Goal: Entertainment & Leisure: Consume media (video, audio)

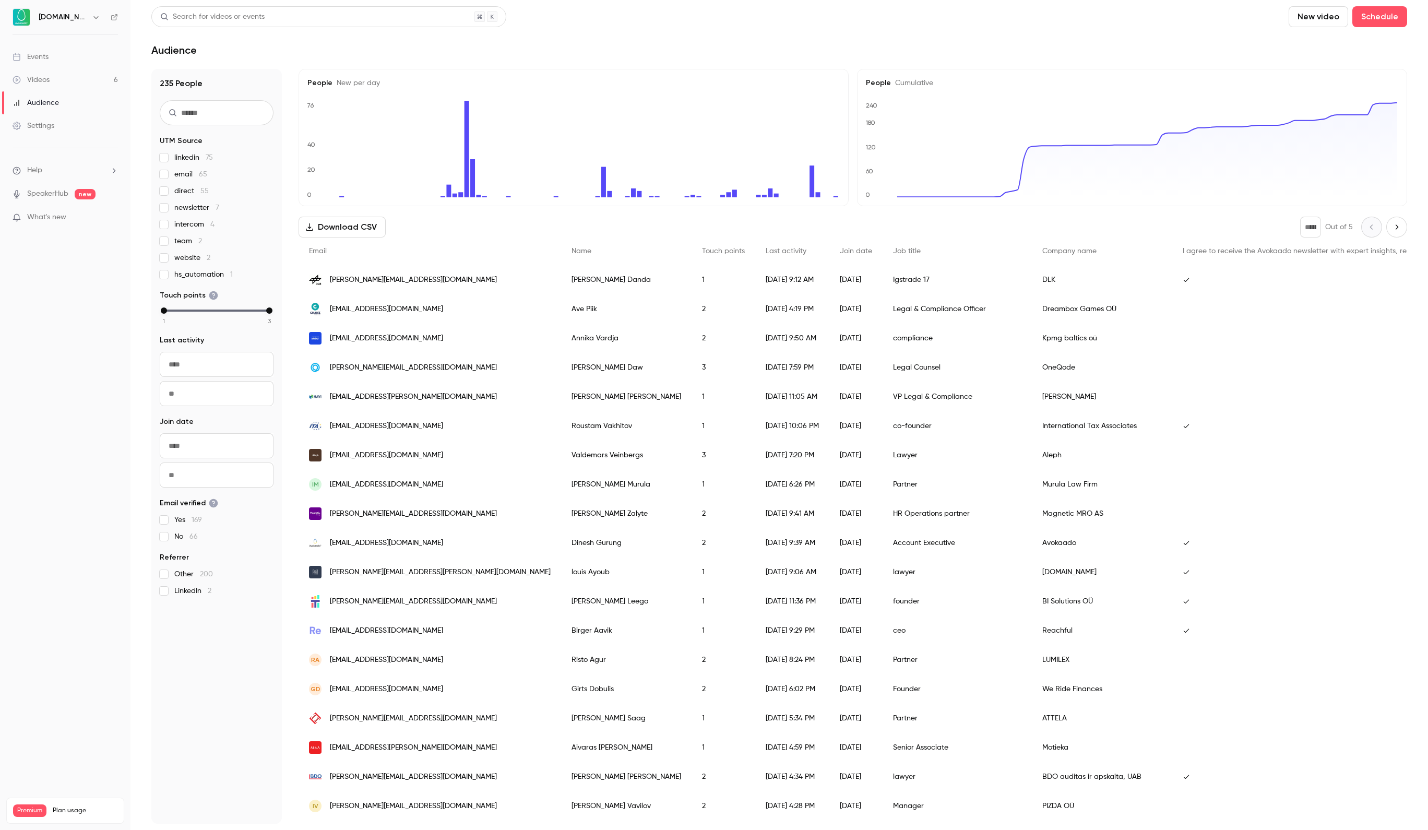
click at [76, 71] on link "Videos 6" at bounding box center [65, 79] width 130 height 23
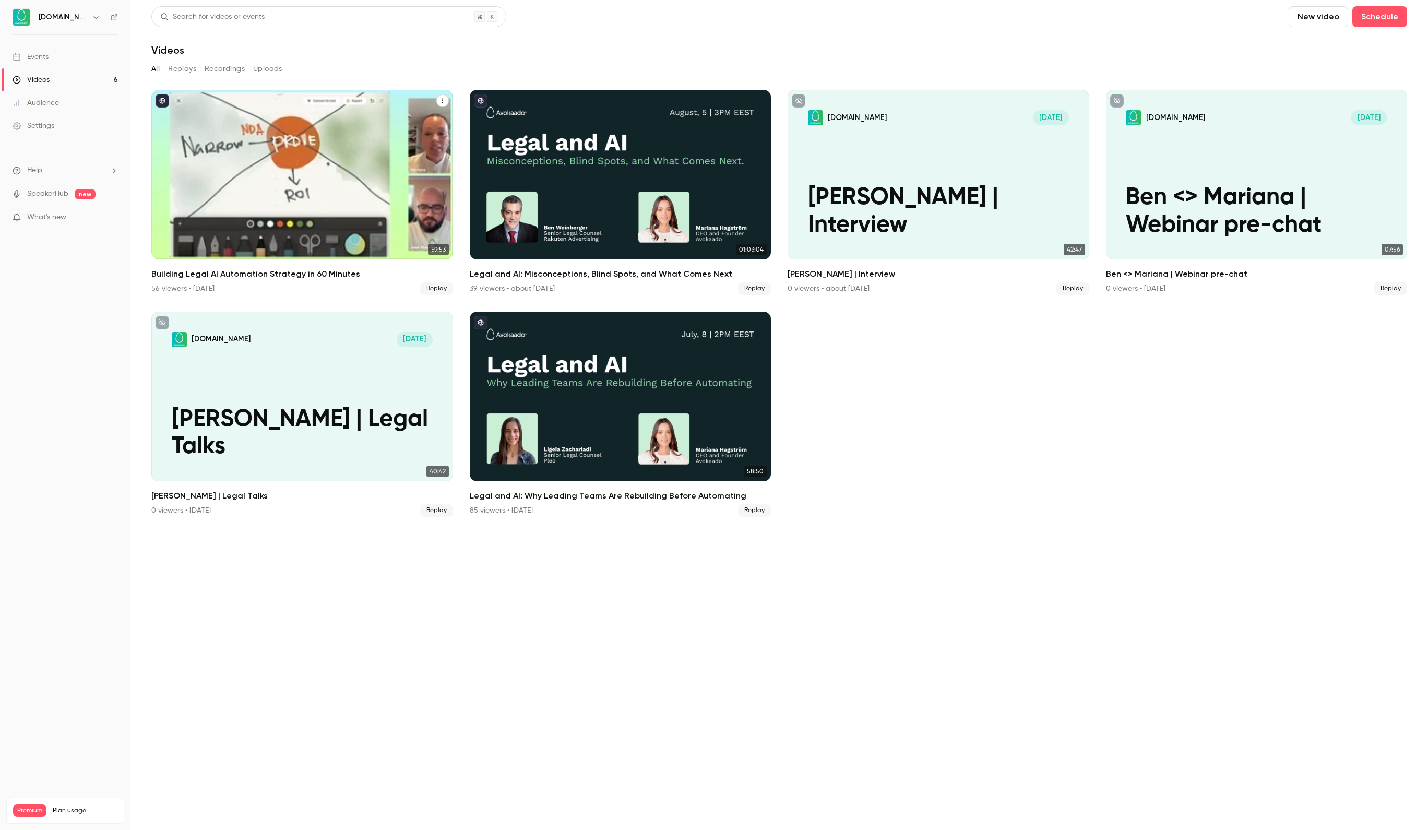
click at [213, 128] on div "Building Legal AI Automation Strategy in 60 Minutes" at bounding box center [302, 175] width 302 height 170
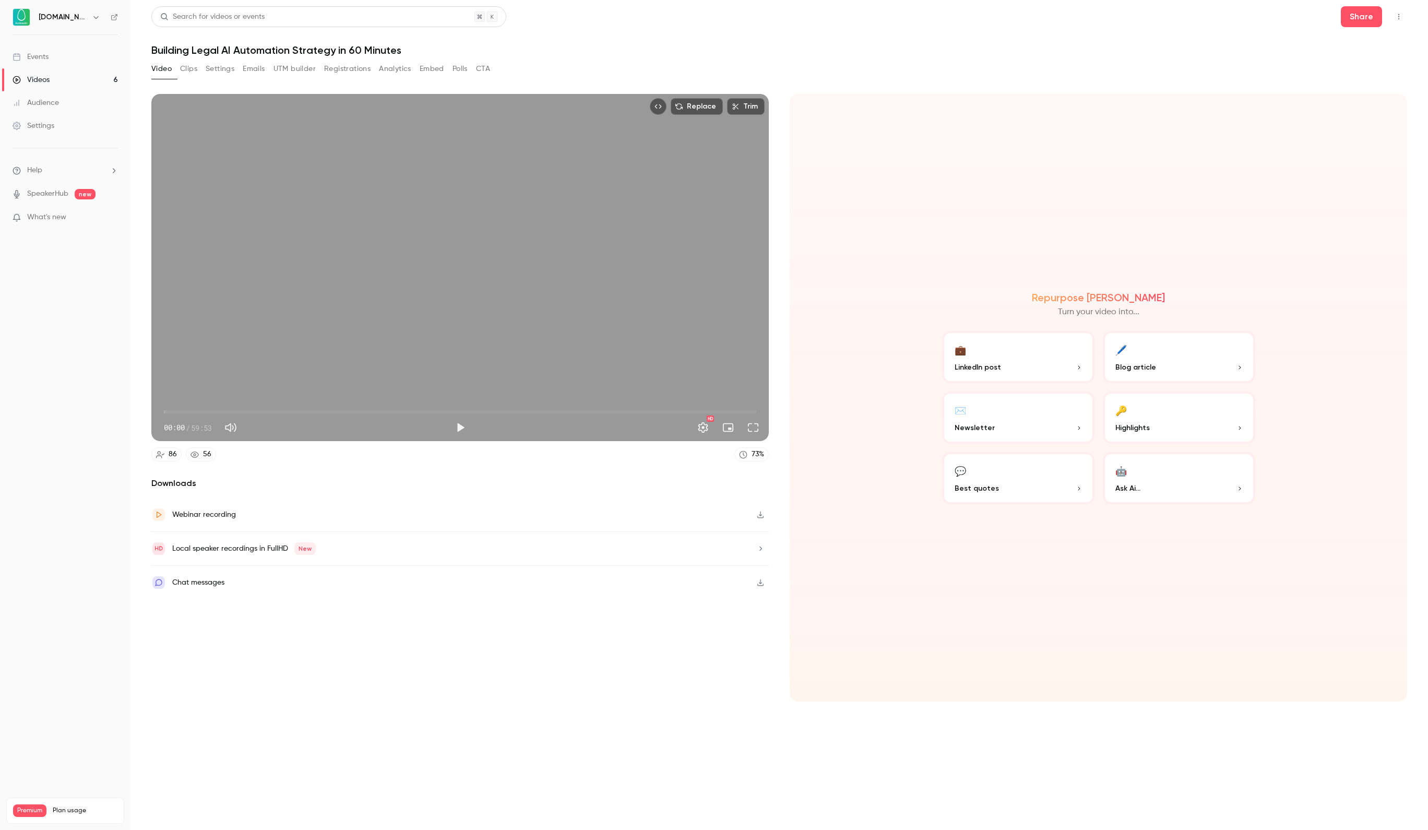
click at [195, 409] on span "00:00" at bounding box center [460, 411] width 592 height 17
click at [232, 409] on span "03:10" at bounding box center [460, 411] width 592 height 17
click at [258, 409] on span "06:51" at bounding box center [460, 411] width 592 height 17
click at [280, 405] on span "09:30" at bounding box center [460, 411] width 592 height 17
click at [290, 408] on span "12:46" at bounding box center [460, 411] width 592 height 17
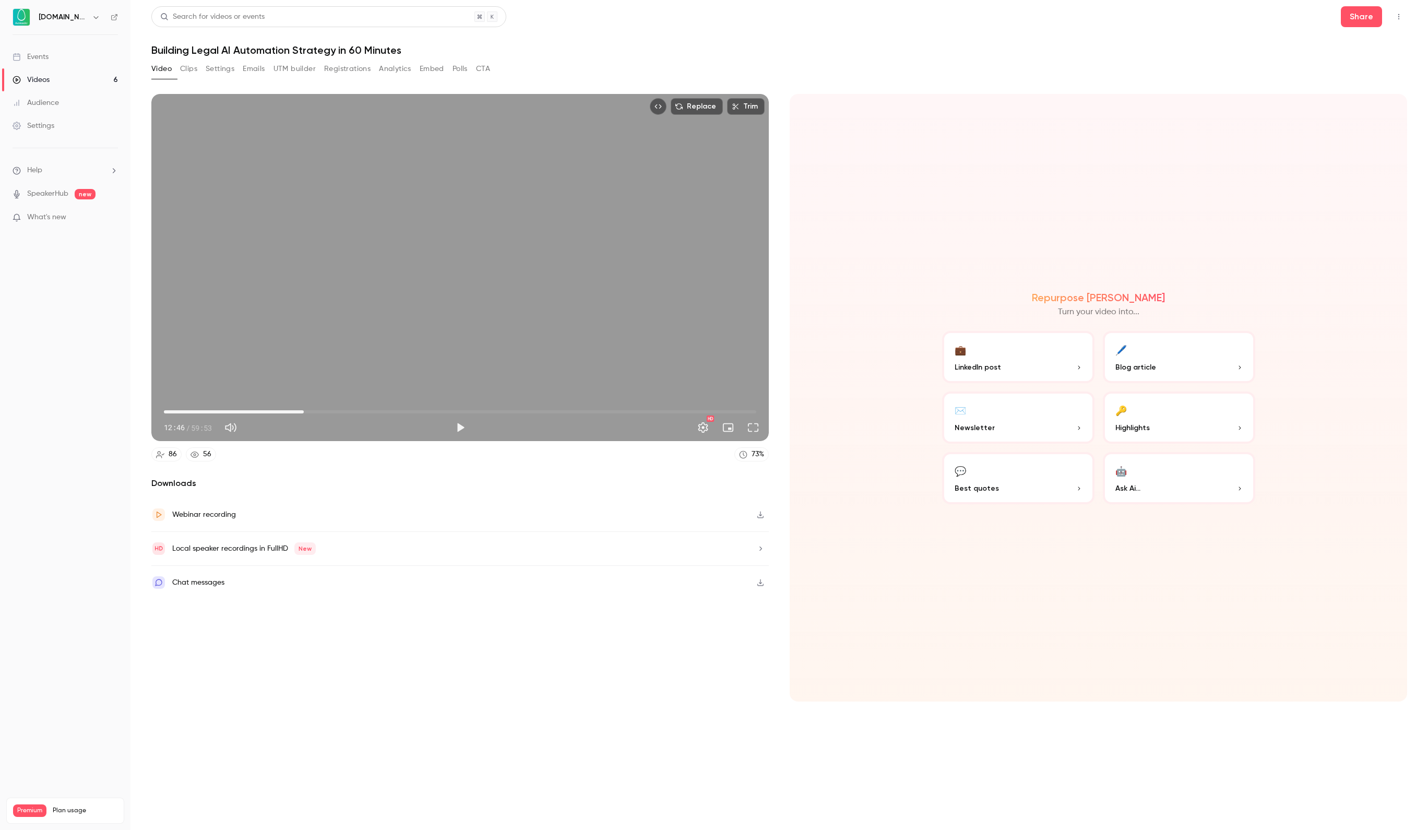
click at [304, 408] on span "14:08" at bounding box center [460, 411] width 592 height 17
click at [285, 408] on span "14:08" at bounding box center [460, 411] width 592 height 17
click at [321, 410] on span "12:14" at bounding box center [460, 411] width 592 height 17
click at [337, 406] on span "15:49" at bounding box center [460, 411] width 592 height 17
click at [363, 409] on span "17:31" at bounding box center [460, 411] width 592 height 17
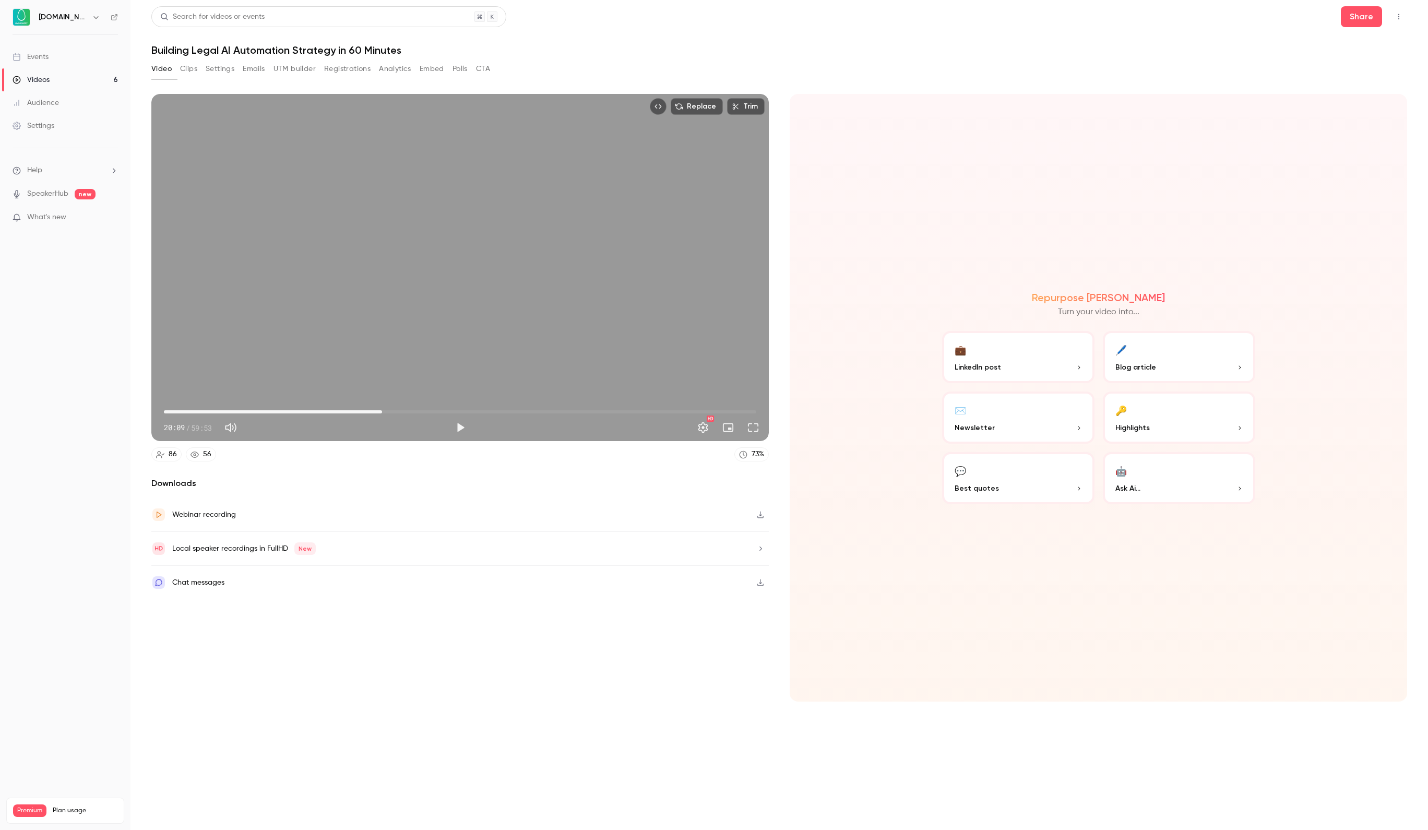
click at [382, 409] on span "22:03" at bounding box center [460, 411] width 592 height 17
click at [401, 411] on span "23:57" at bounding box center [460, 411] width 592 height 17
click at [436, 406] on span "27:32" at bounding box center [460, 411] width 592 height 17
click at [468, 414] on div "Play" at bounding box center [457, 406] width 25 height 23
click at [468, 411] on div "Play" at bounding box center [457, 406] width 25 height 13
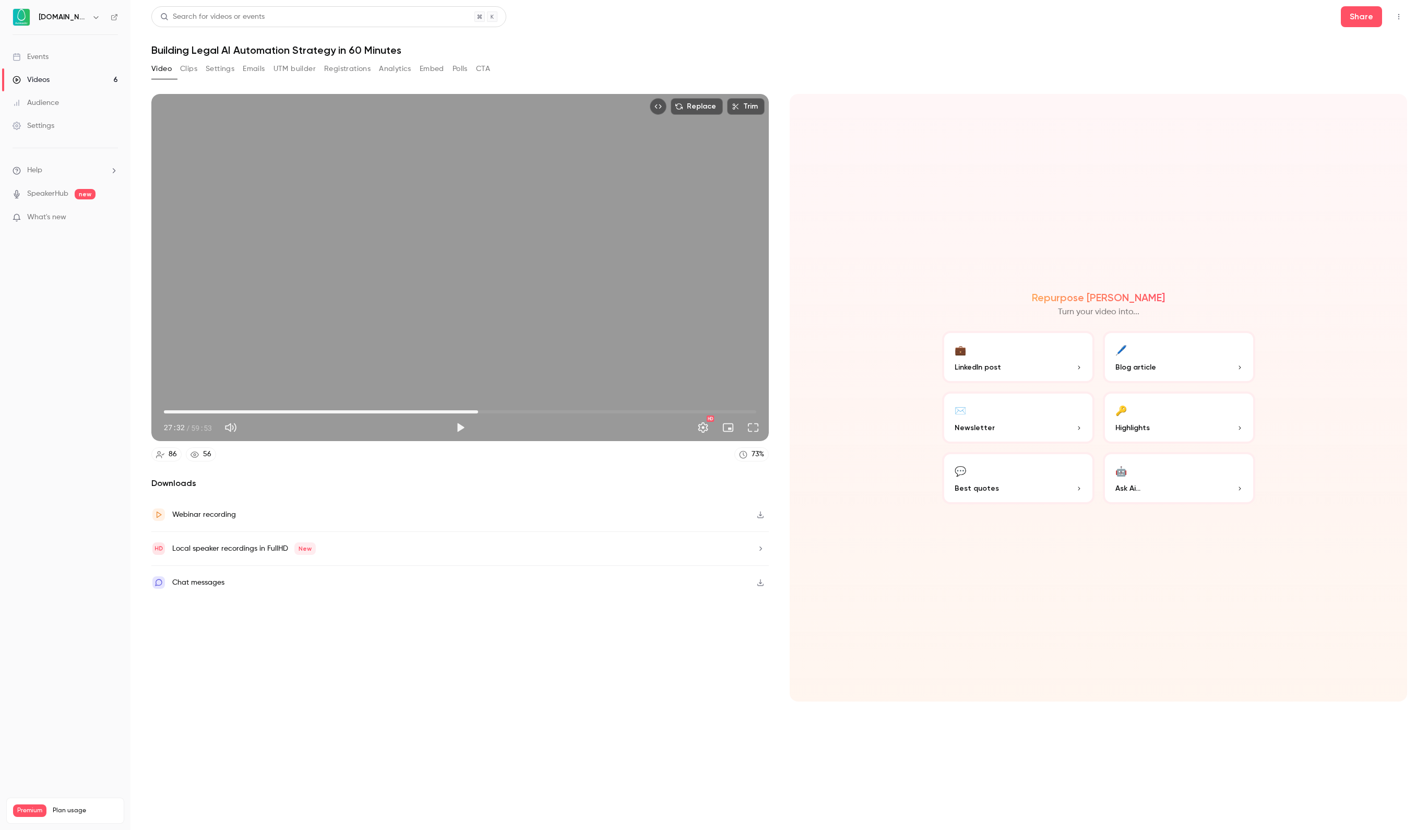
click at [478, 410] on span "31:46" at bounding box center [460, 411] width 592 height 17
click at [474, 411] on span "31:20" at bounding box center [473, 411] width 3 height 3
click at [517, 411] on span "35:40" at bounding box center [460, 411] width 592 height 17
type input "*****"
click at [244, 413] on span "08:07" at bounding box center [460, 411] width 592 height 17
